Goal: Information Seeking & Learning: Learn about a topic

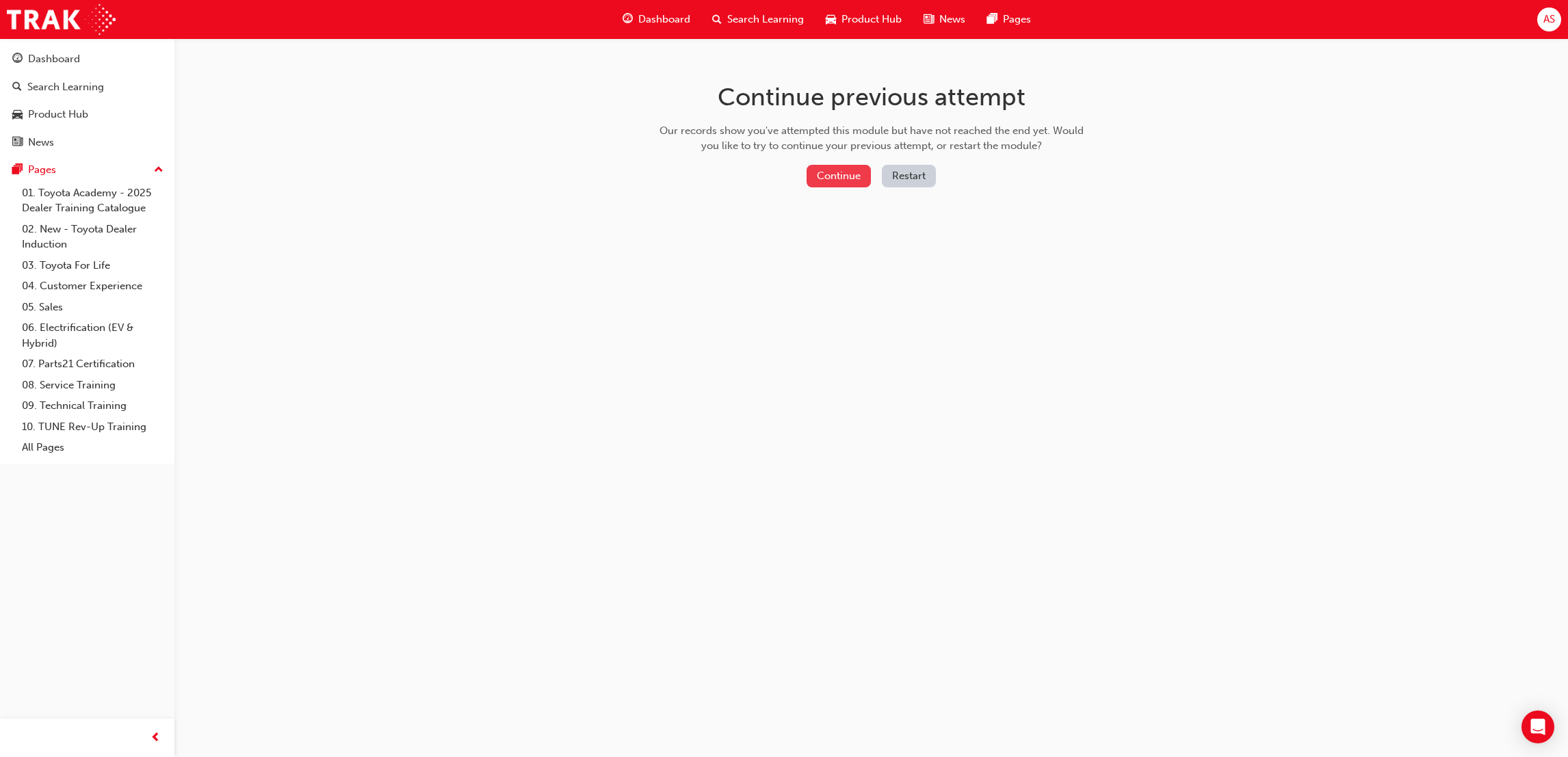
click at [828, 175] on button "Continue" at bounding box center [838, 176] width 64 height 23
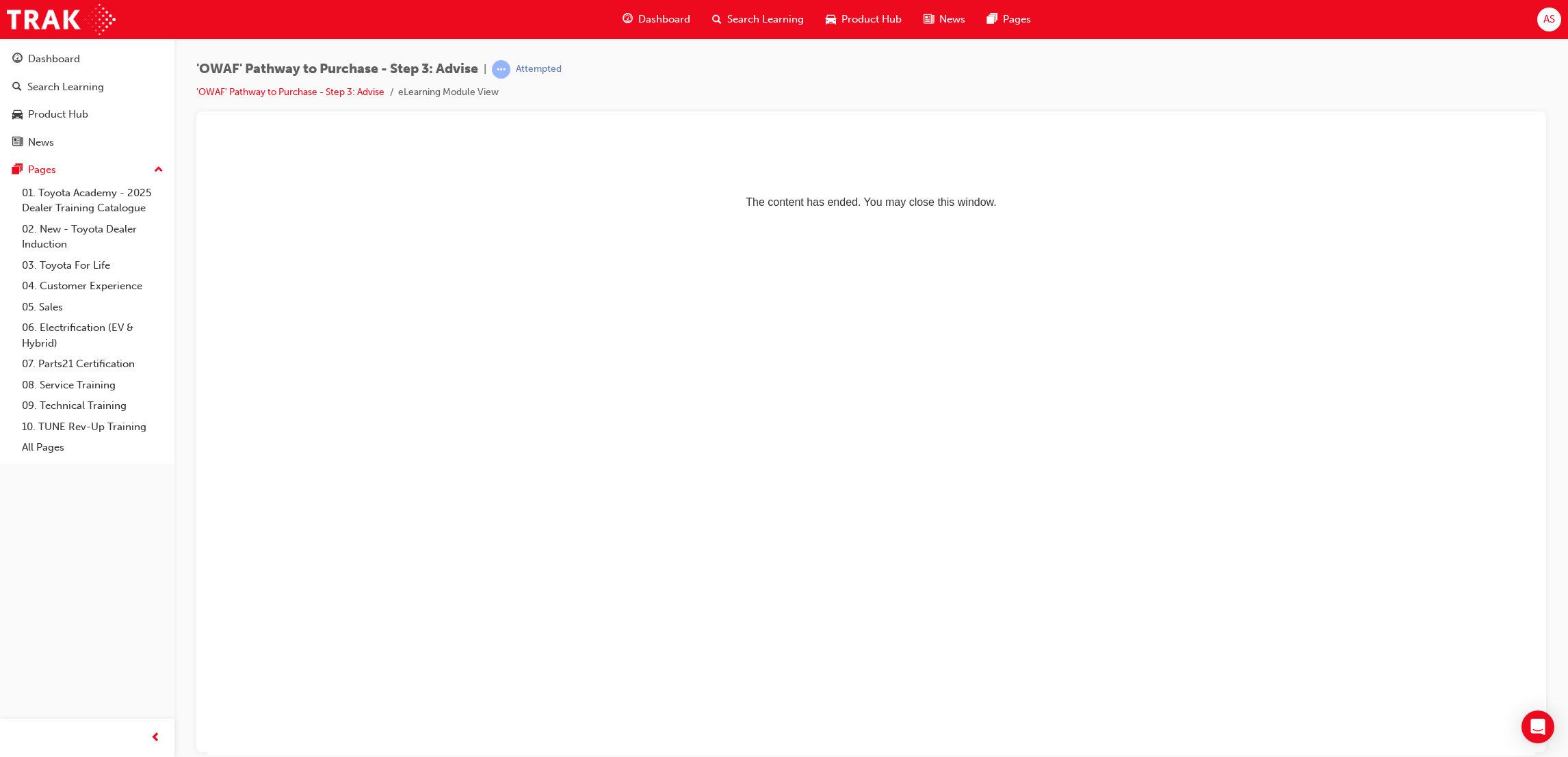
click at [666, 24] on span "Dashboard" at bounding box center [664, 20] width 52 height 16
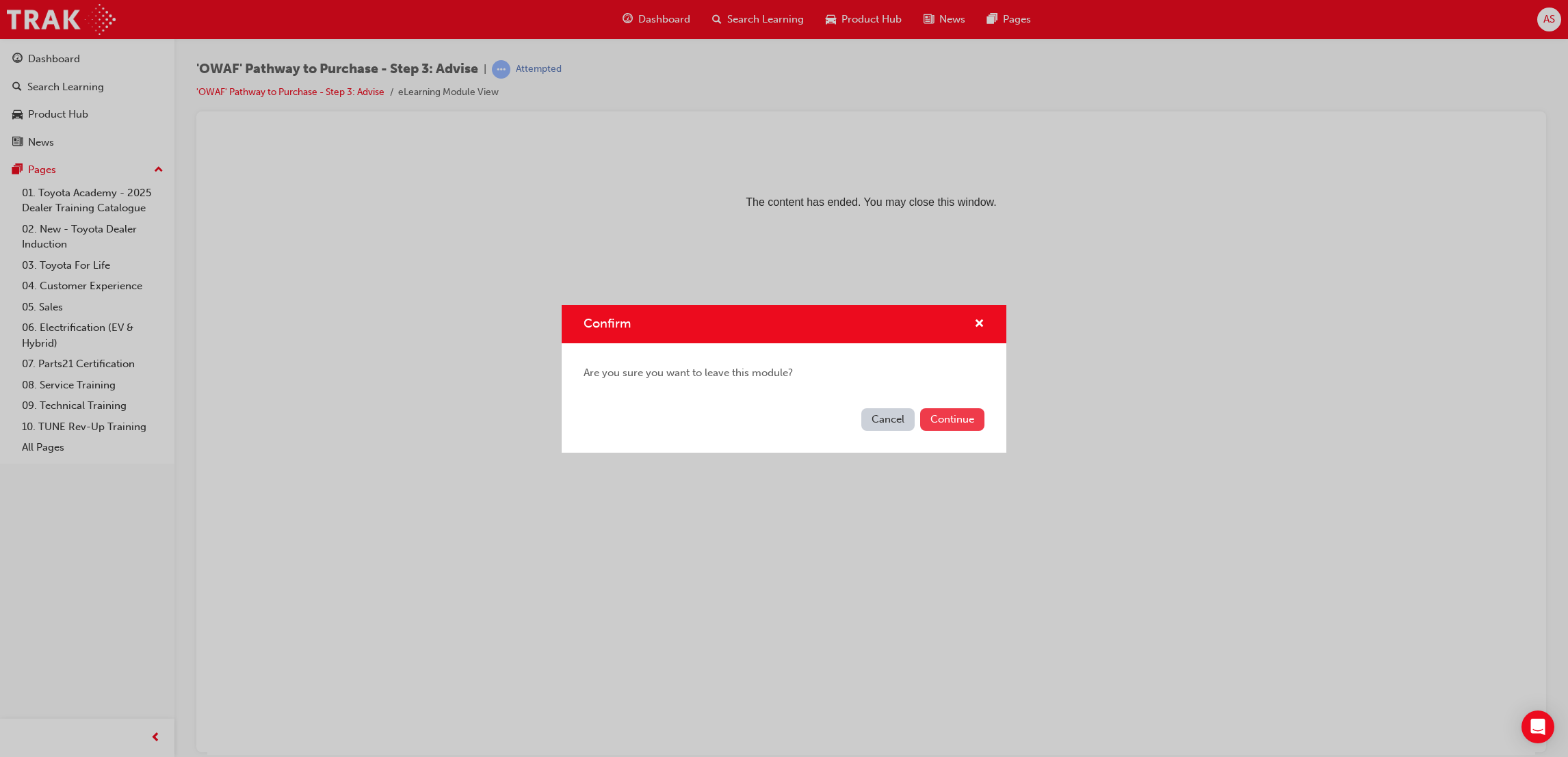
click at [946, 418] on button "Continue" at bounding box center [952, 420] width 64 height 23
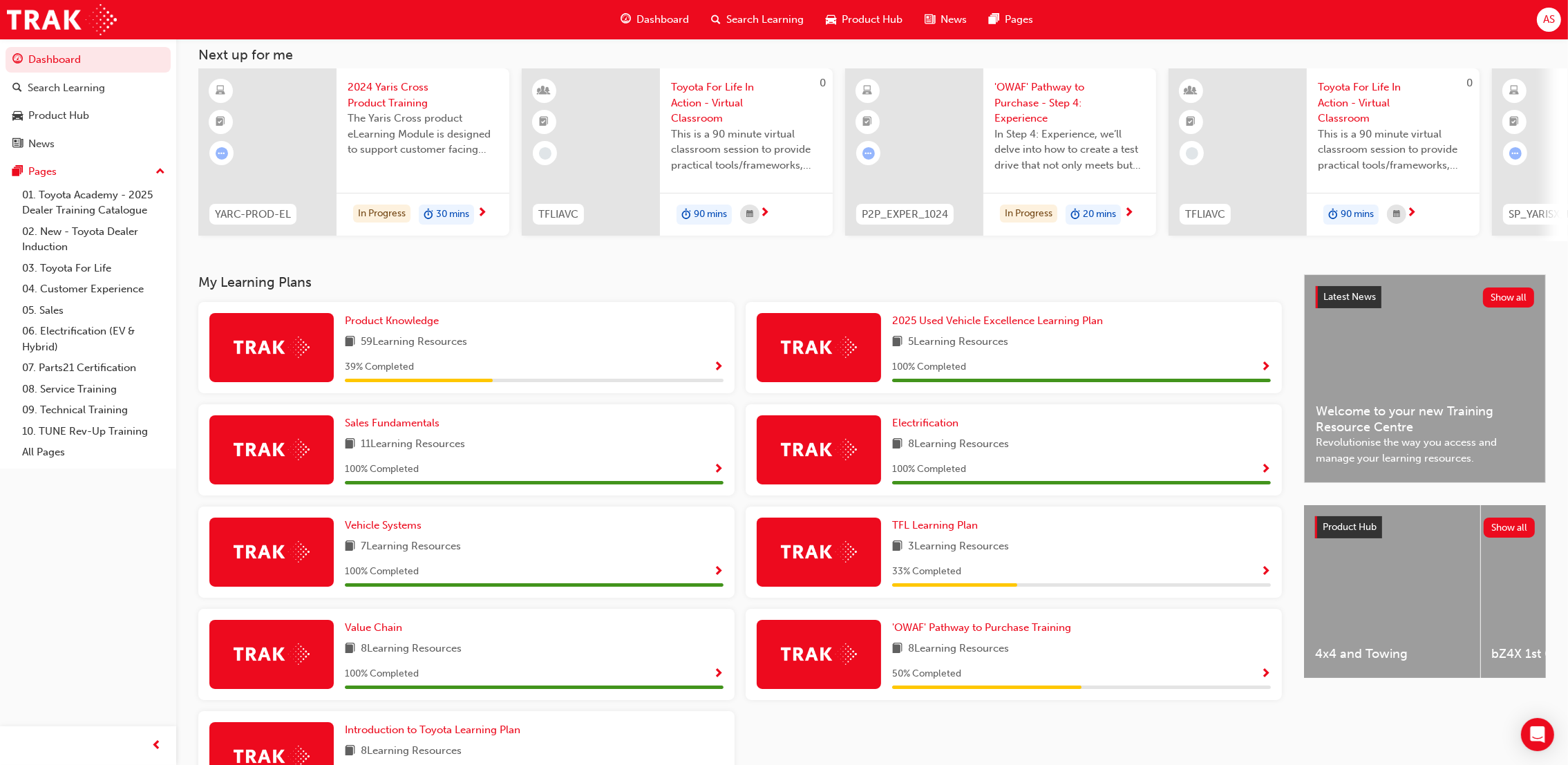
scroll to position [185, 0]
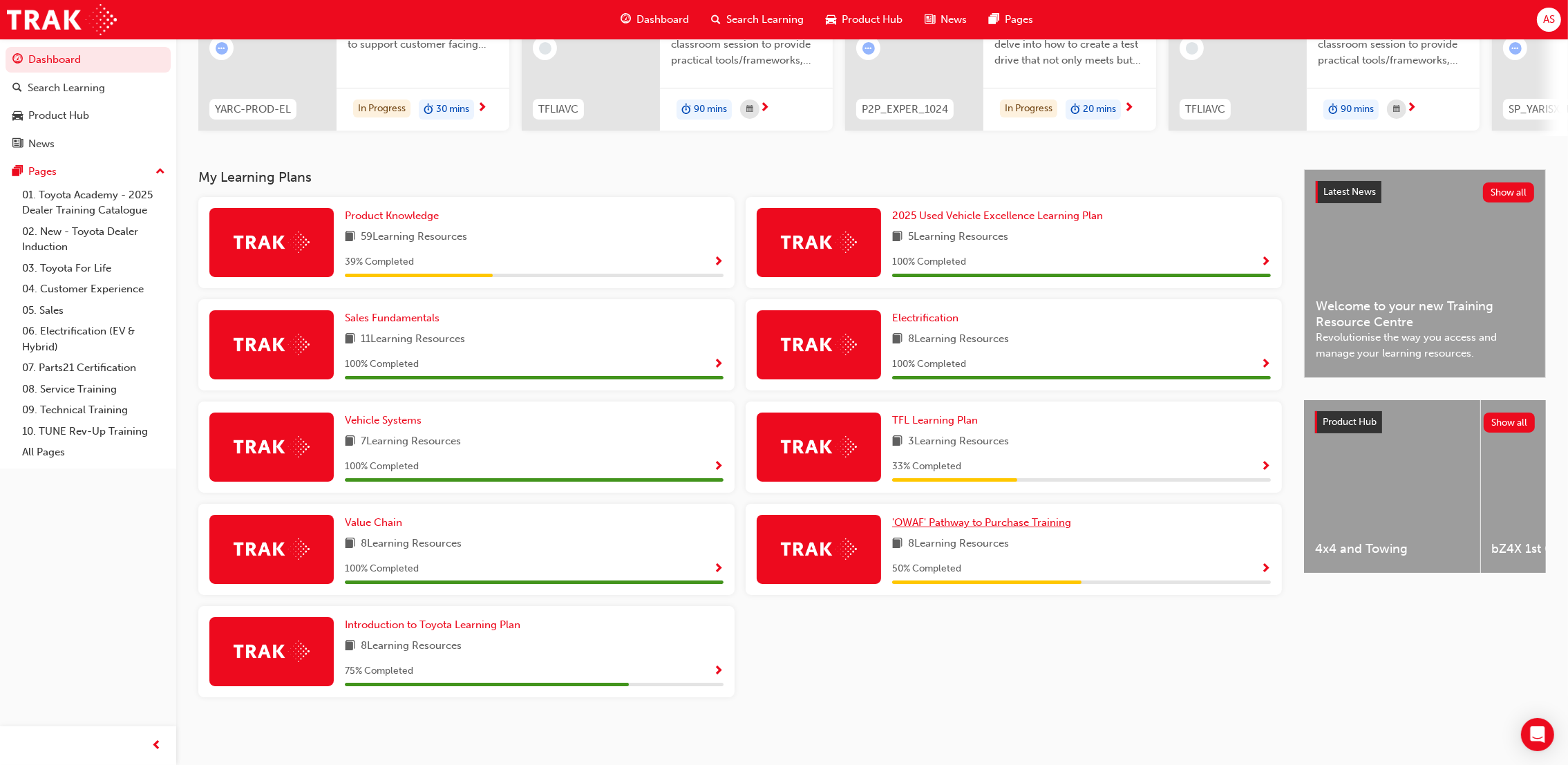
click at [1008, 517] on span "'OWAF' Pathway to Purchase Training" at bounding box center [981, 523] width 179 height 13
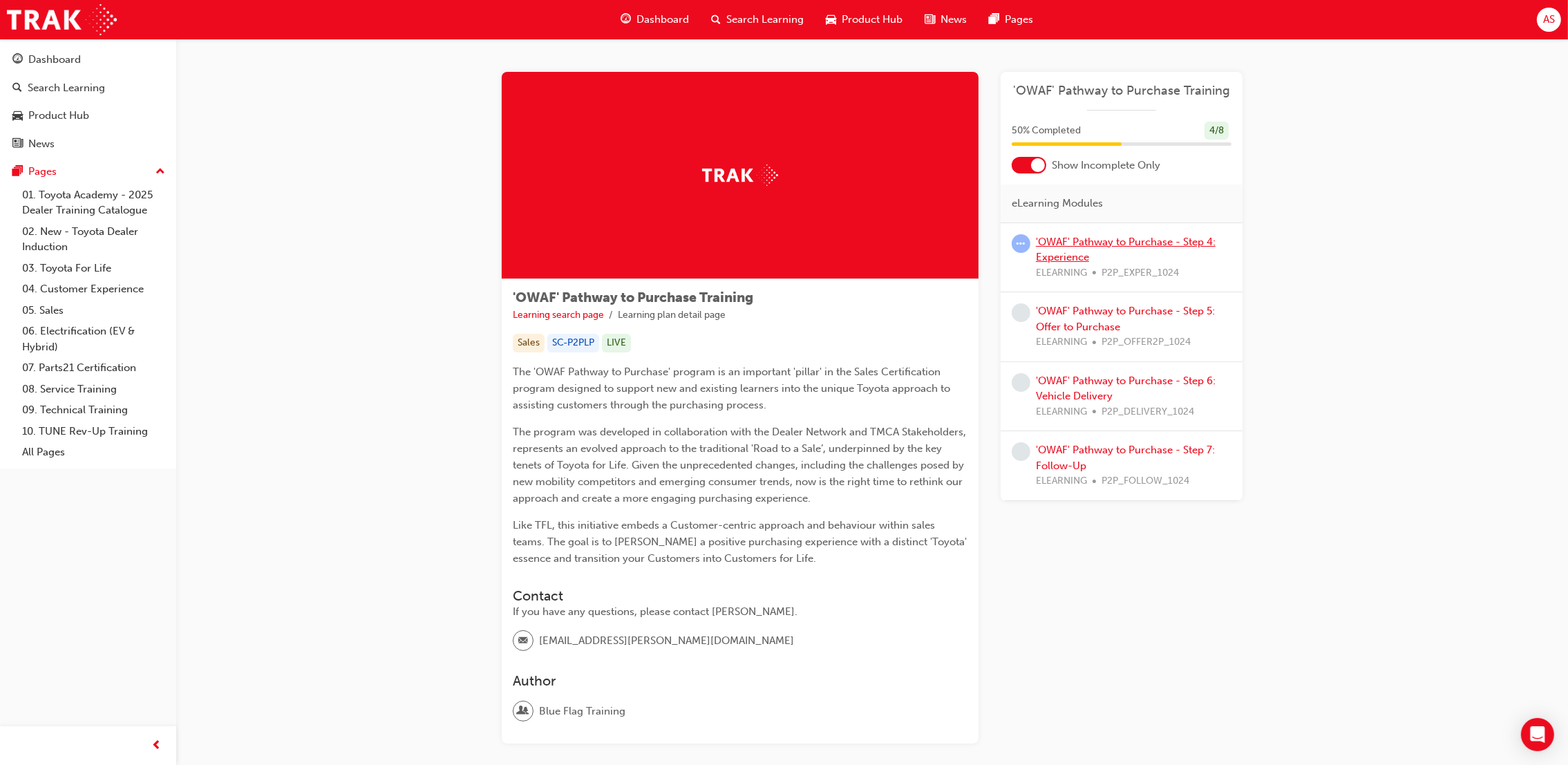
click at [1067, 240] on link "'OWAF' Pathway to Purchase - Step 4: Experience" at bounding box center [1125, 250] width 179 height 28
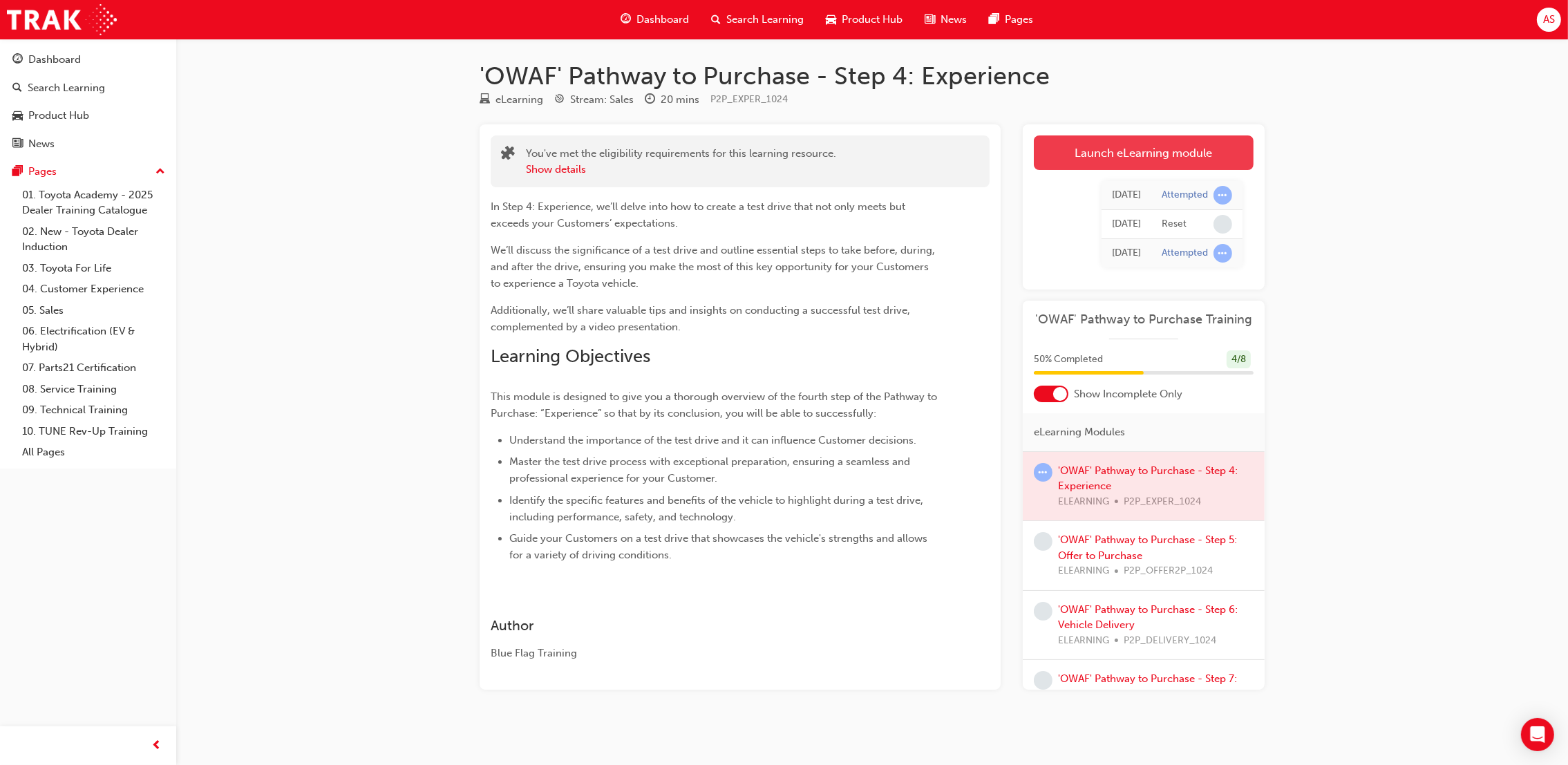
click at [1067, 155] on link "Launch eLearning module" at bounding box center [1143, 153] width 220 height 35
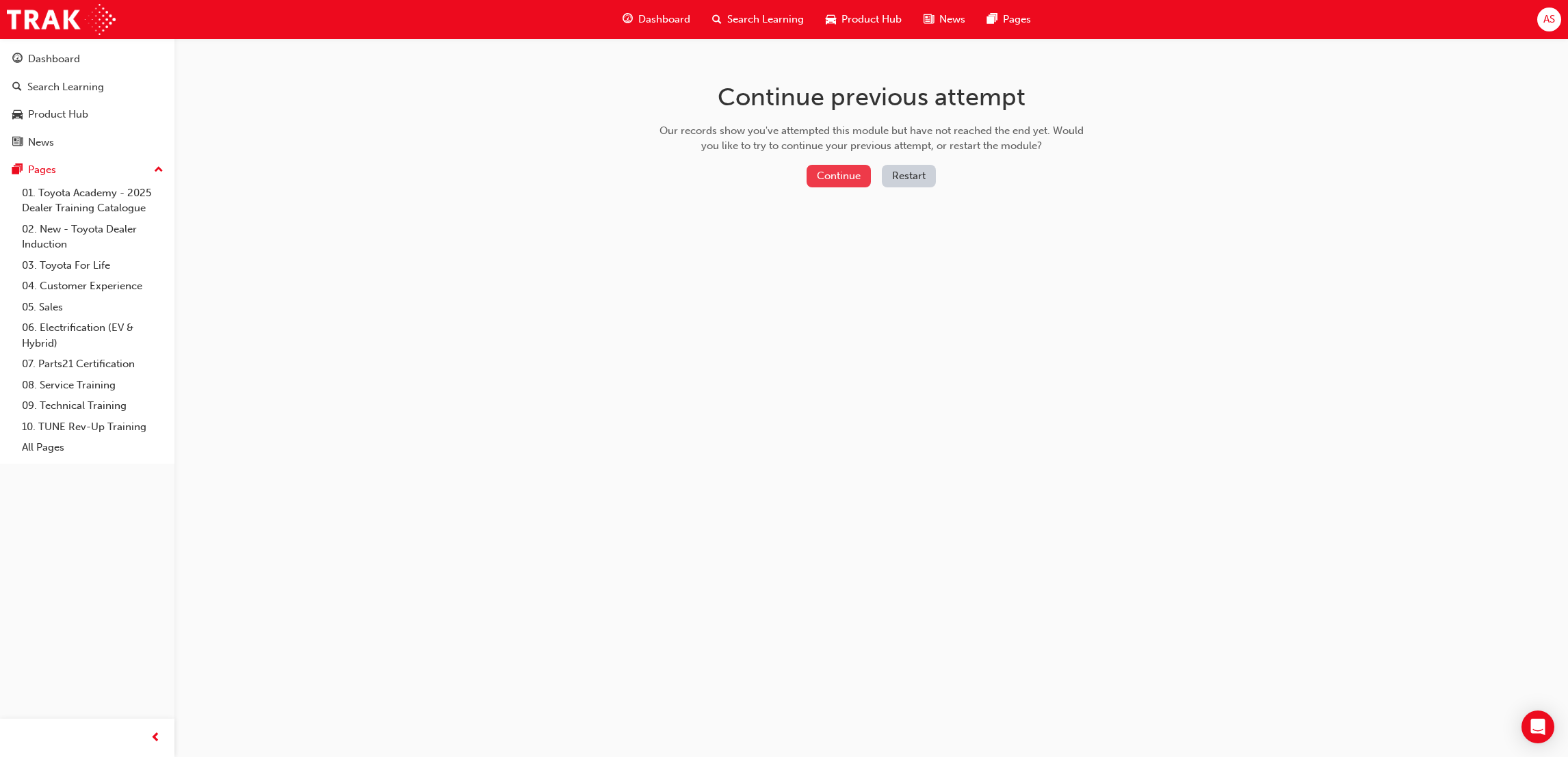
click at [847, 177] on button "Continue" at bounding box center [838, 176] width 64 height 23
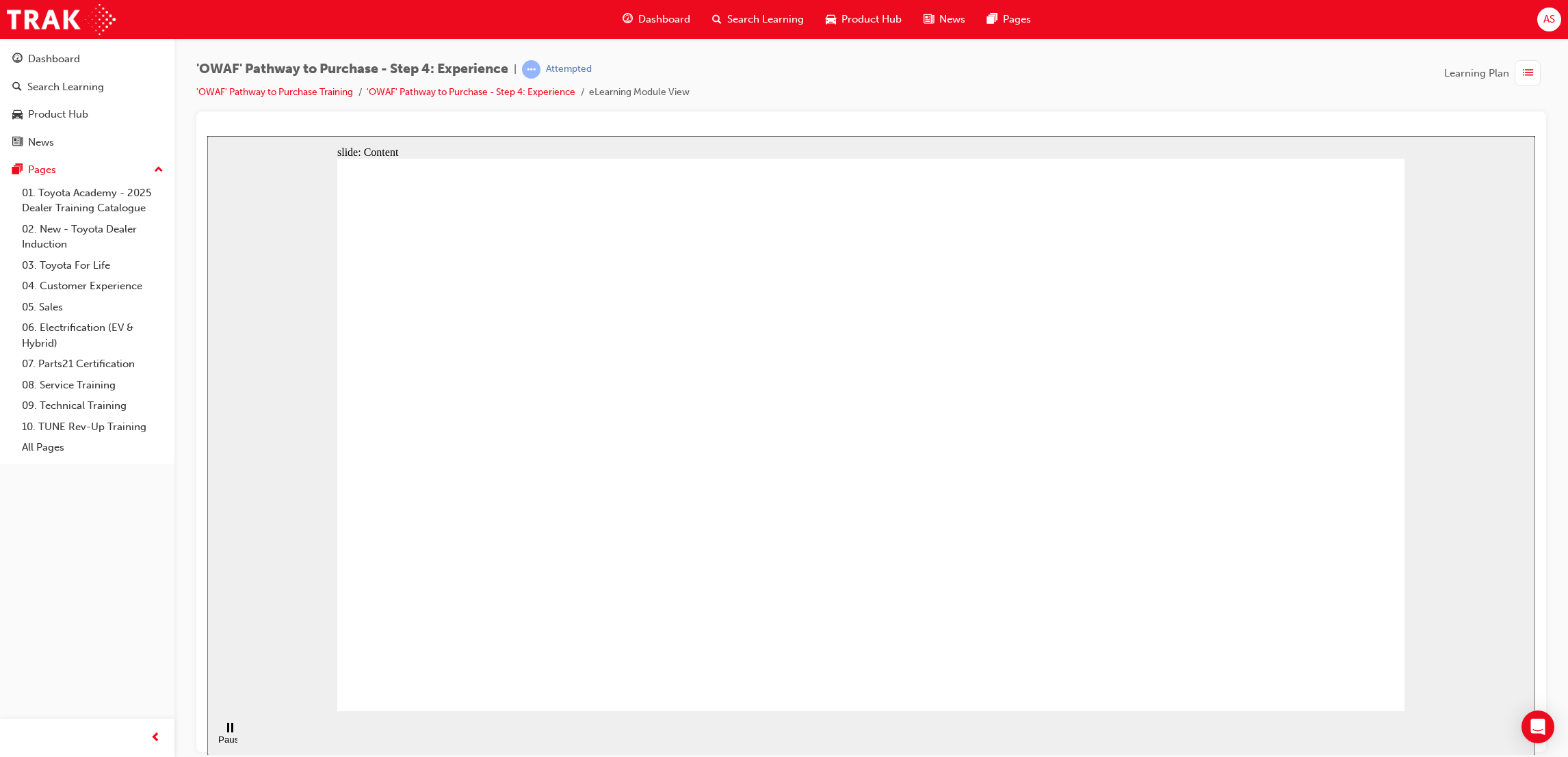
drag, startPoint x: 585, startPoint y: 319, endPoint x: 723, endPoint y: 246, distance: 156.1
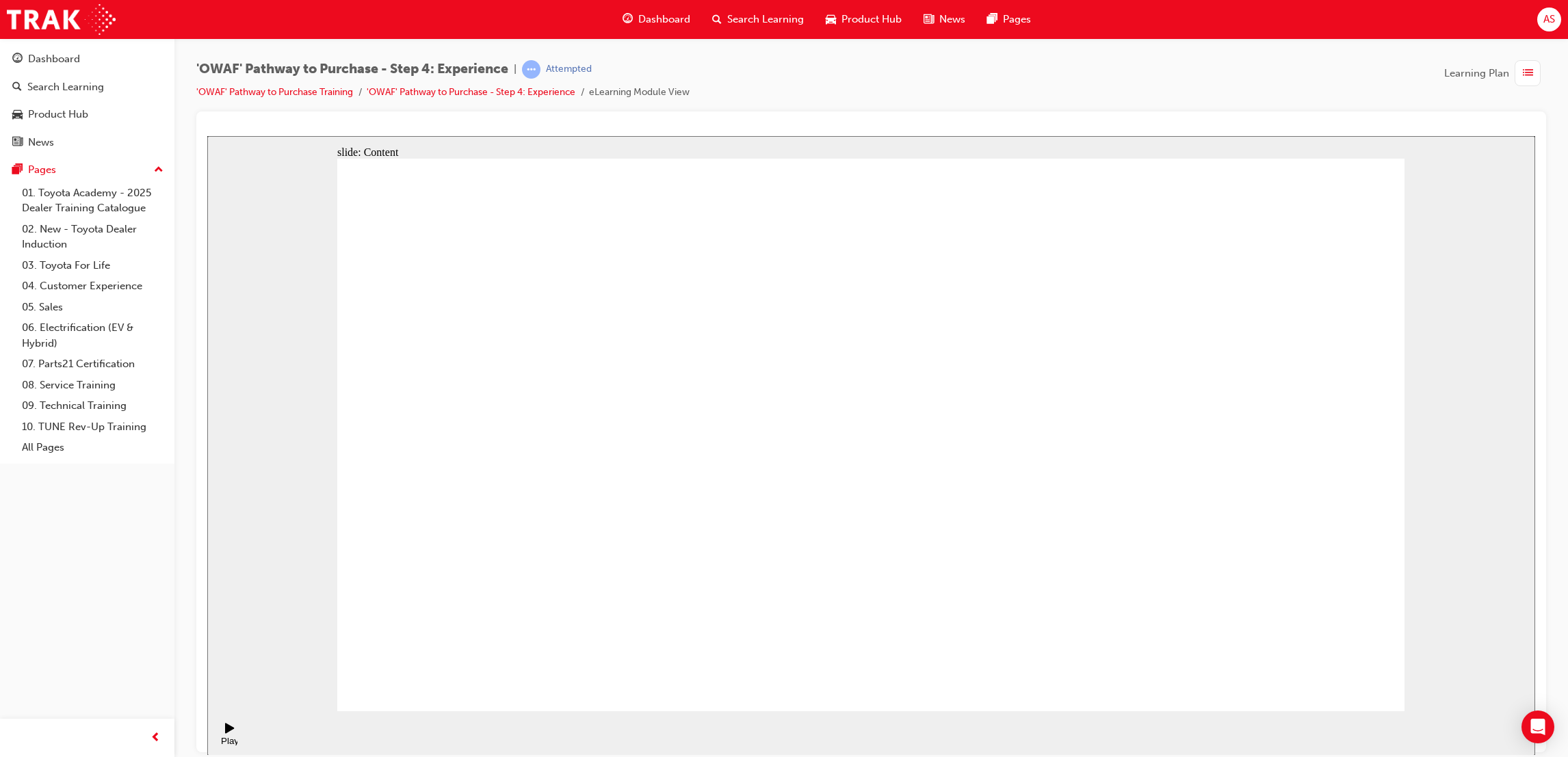
drag, startPoint x: 509, startPoint y: 325, endPoint x: 498, endPoint y: 330, distance: 12.1
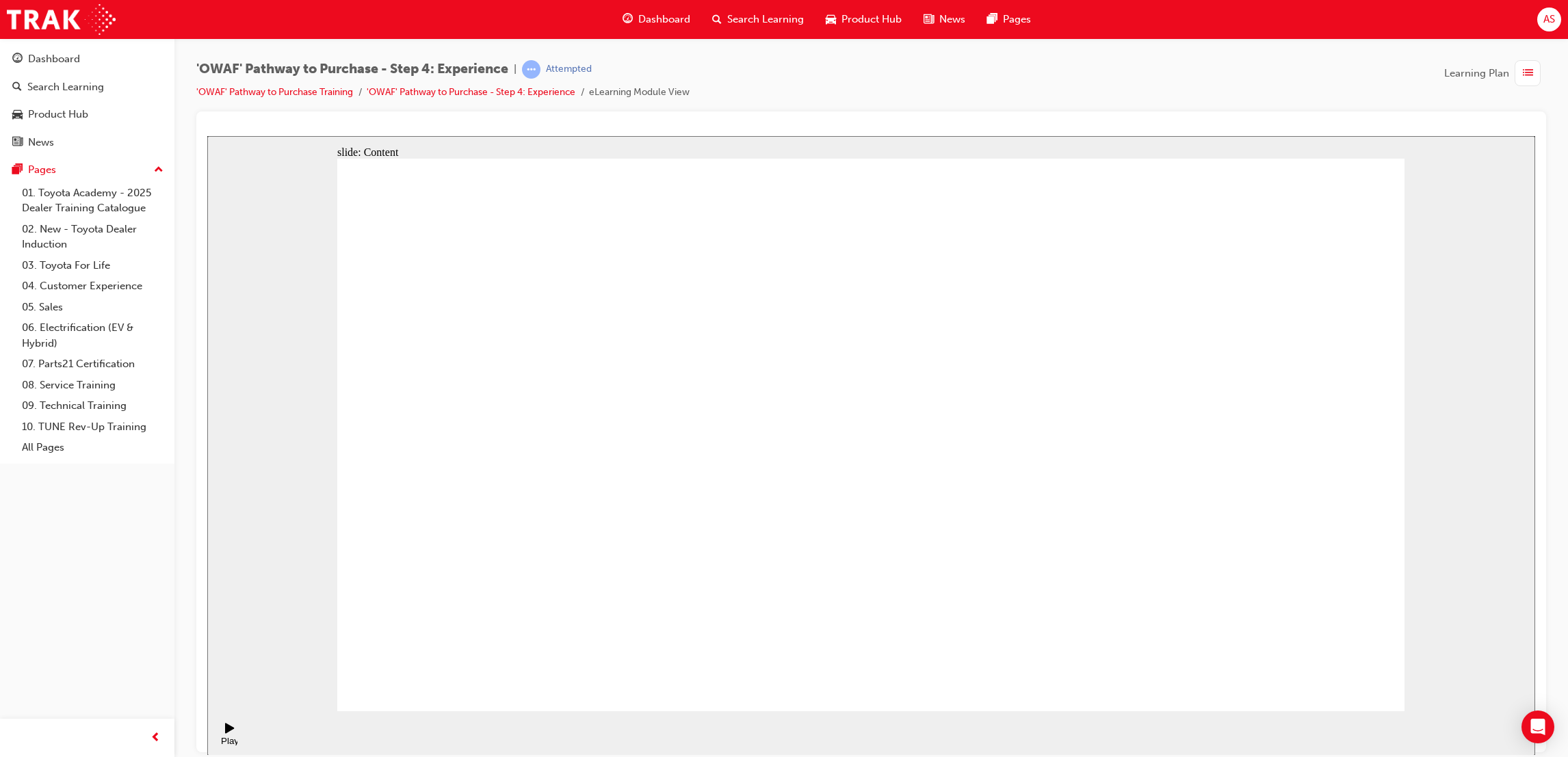
click at [1056, 351] on div "slide: Content Rectangle 1 Rectangle 4 V VEHICLE APPRAISAL Rectangle 1 Rectangl…" at bounding box center [871, 445] width 1328 height 620
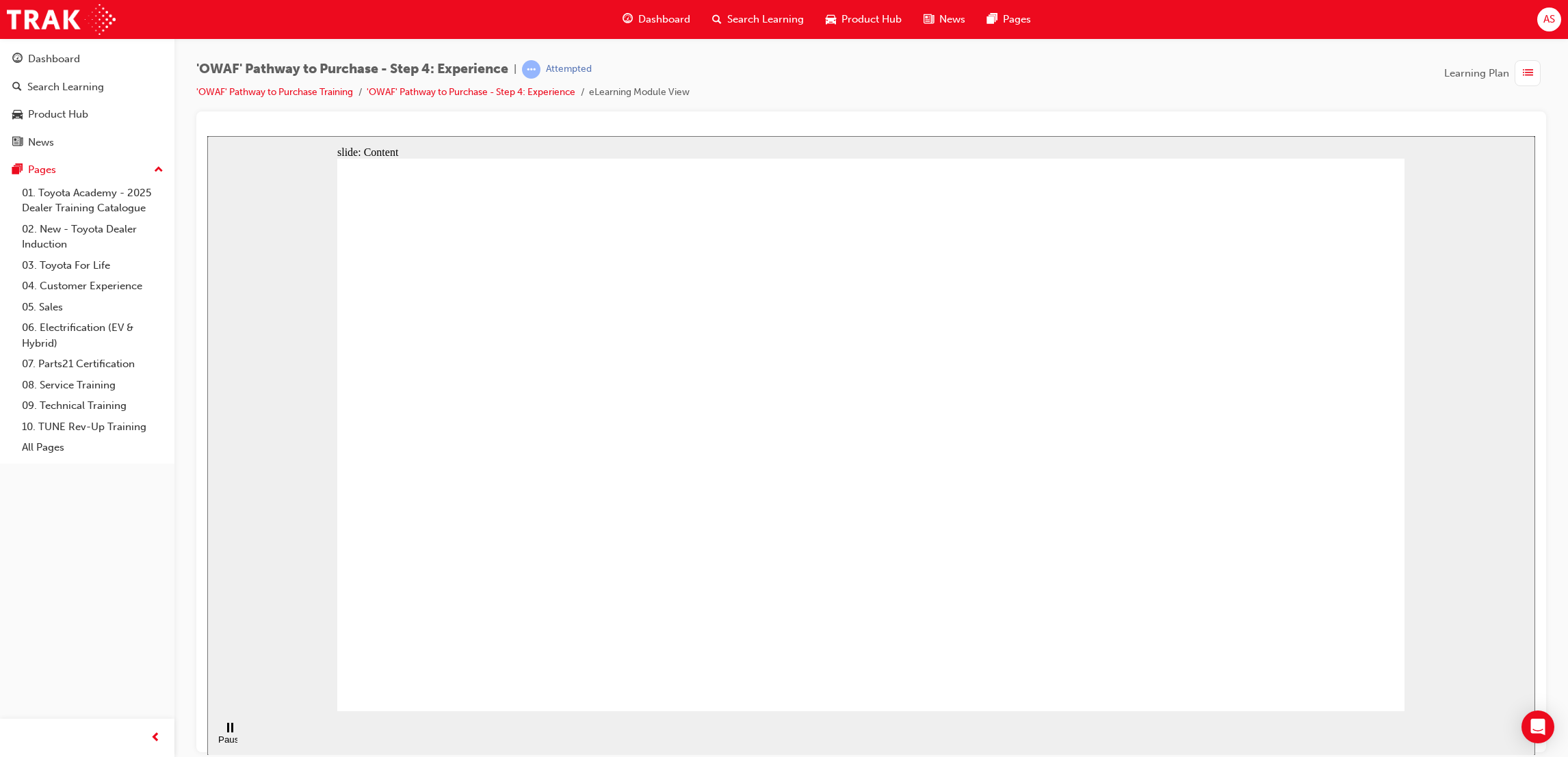
drag, startPoint x: 910, startPoint y: 523, endPoint x: 924, endPoint y: 521, distance: 14.1
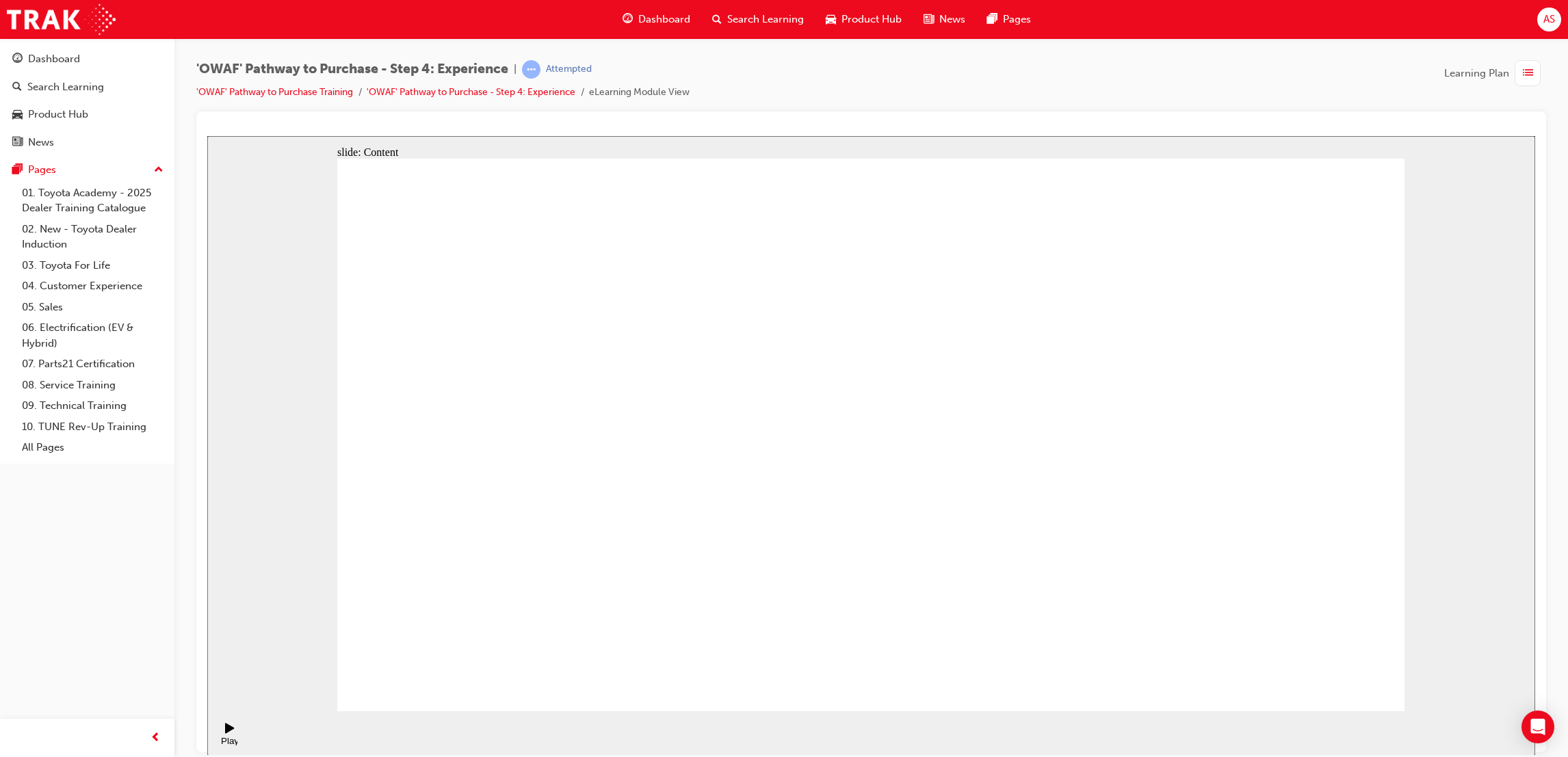
drag, startPoint x: 714, startPoint y: 382, endPoint x: 790, endPoint y: 393, distance: 76.8
drag, startPoint x: 474, startPoint y: 540, endPoint x: 547, endPoint y: 537, distance: 73.1
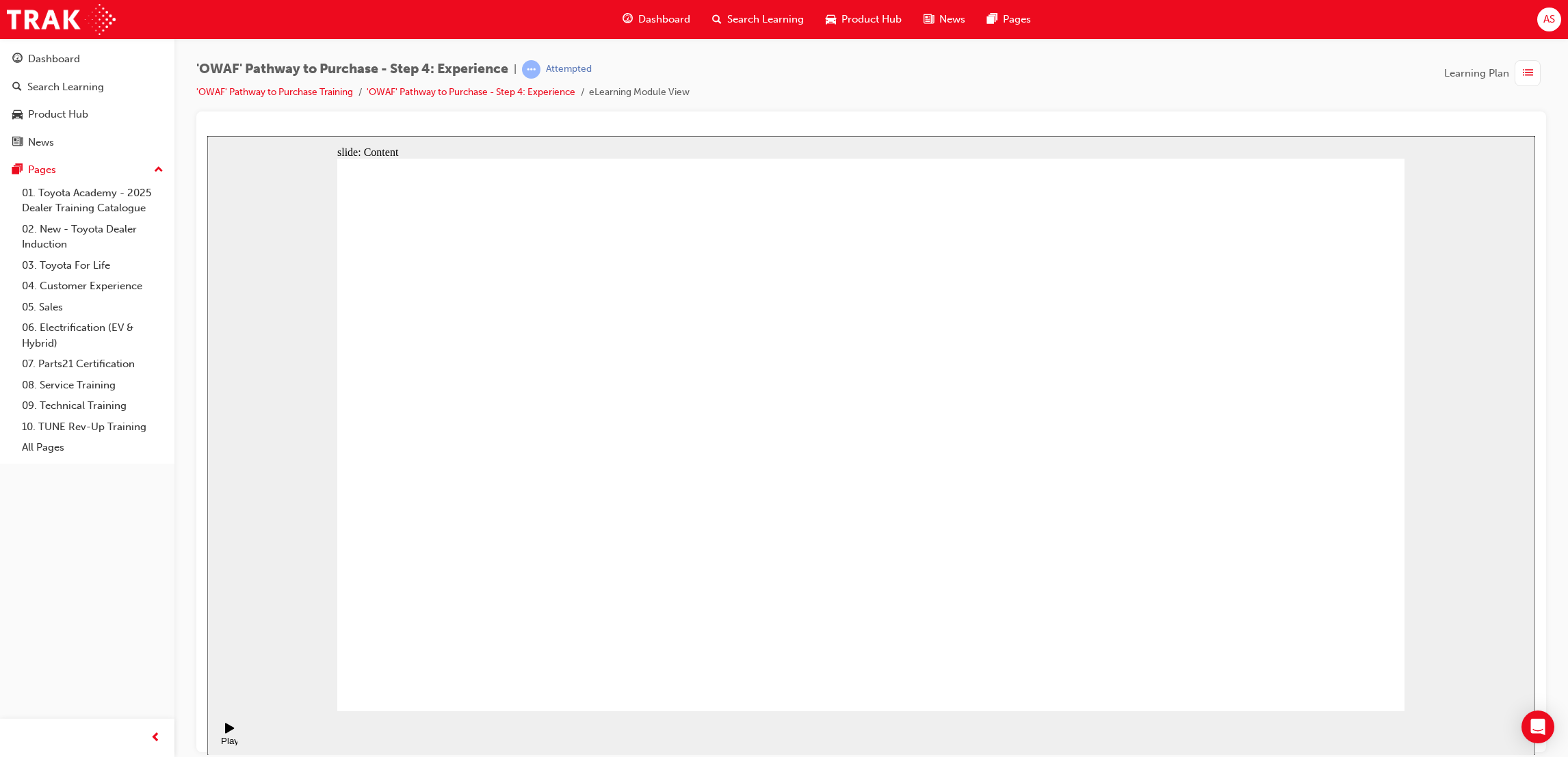
drag, startPoint x: 547, startPoint y: 537, endPoint x: 600, endPoint y: 543, distance: 53.3
drag, startPoint x: 600, startPoint y: 543, endPoint x: 778, endPoint y: 556, distance: 178.5
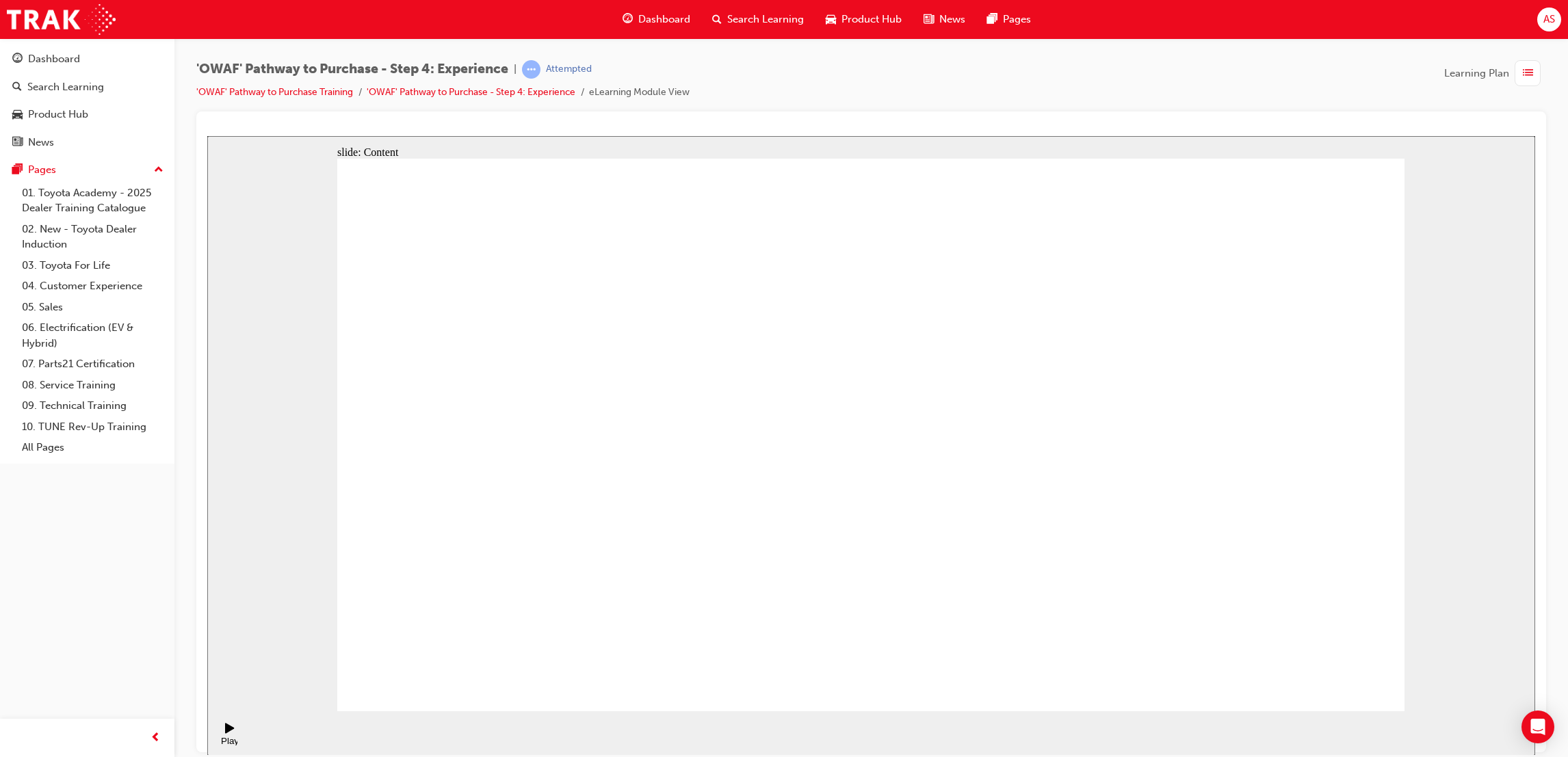
drag, startPoint x: 469, startPoint y: 402, endPoint x: 477, endPoint y: 404, distance: 8.2
